Goal: Task Accomplishment & Management: Manage account settings

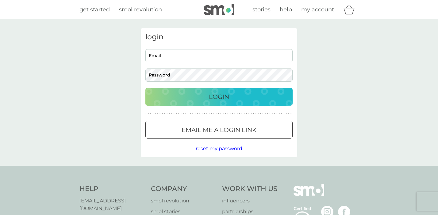
type input "nick@orla.im"
click at [227, 97] on p "Login" at bounding box center [219, 97] width 20 height 10
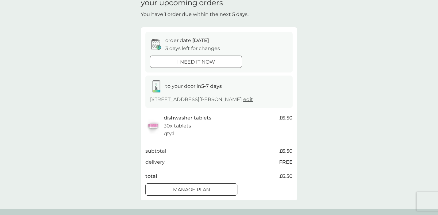
scroll to position [21, 0]
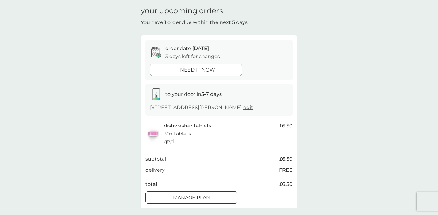
click at [196, 194] on div at bounding box center [191, 197] width 22 height 6
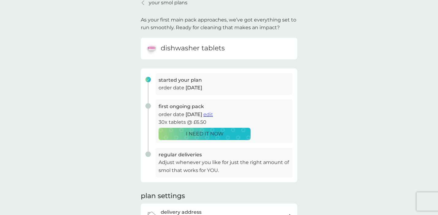
scroll to position [21, 0]
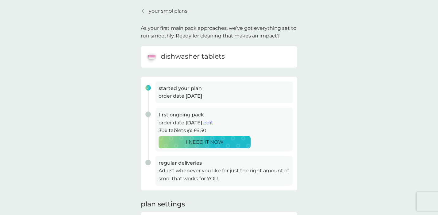
click at [177, 9] on p "your smol plans" at bounding box center [168, 11] width 39 height 8
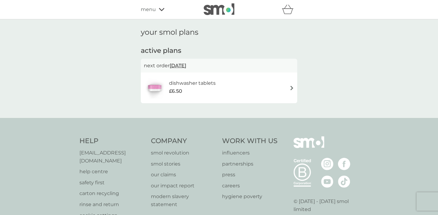
click at [186, 65] on span "[DATE]" at bounding box center [178, 66] width 17 height 12
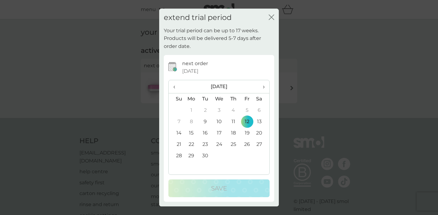
click at [246, 142] on td "26" at bounding box center [247, 144] width 14 height 11
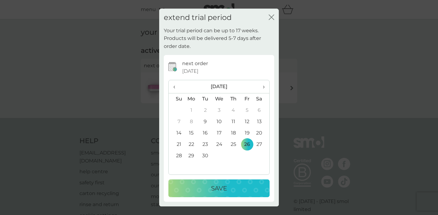
click at [247, 133] on td "19" at bounding box center [247, 132] width 14 height 11
click at [226, 187] on p "Save" at bounding box center [219, 188] width 16 height 10
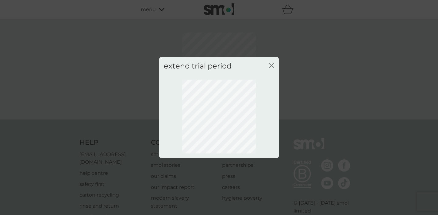
click at [271, 64] on icon "close" at bounding box center [272, 66] width 6 height 6
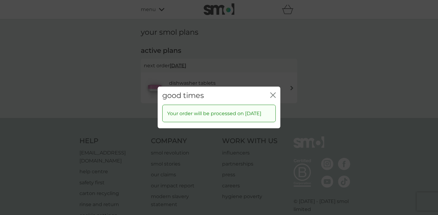
click at [273, 92] on icon "close" at bounding box center [273, 95] width 6 height 6
